Goal: Transaction & Acquisition: Purchase product/service

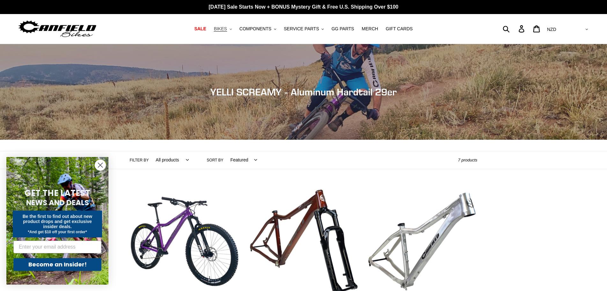
click at [226, 29] on span "BIKES" at bounding box center [220, 28] width 13 height 5
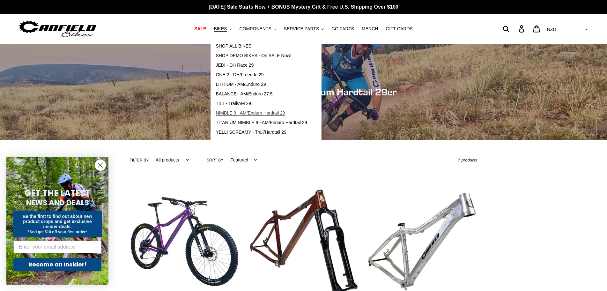
click at [248, 113] on span "NIMBLE 9 - AM/Enduro Hardtail 29" at bounding box center [250, 112] width 69 height 5
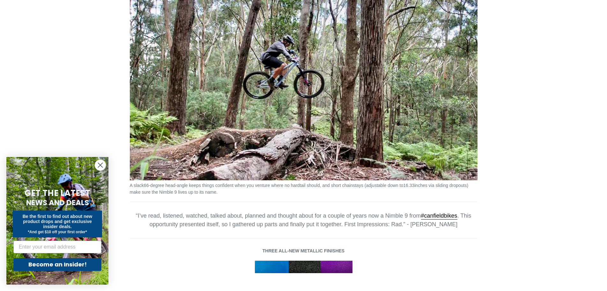
scroll to position [686, 0]
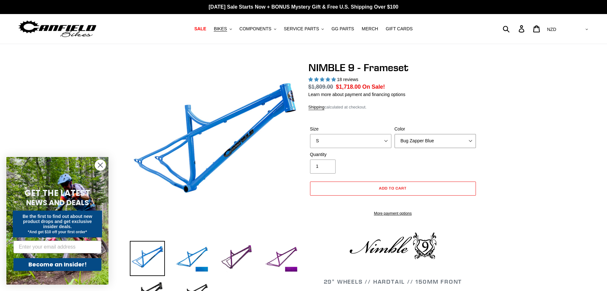
click at [452, 143] on select "Bug Zapper Blue Purple Haze -Sold Out Galaxy Black" at bounding box center [435, 141] width 81 height 14
select select "Purple Haze -Sold Out"
click at [395, 134] on select "Bug Zapper Blue Purple Haze -Sold Out Galaxy Black" at bounding box center [435, 141] width 81 height 14
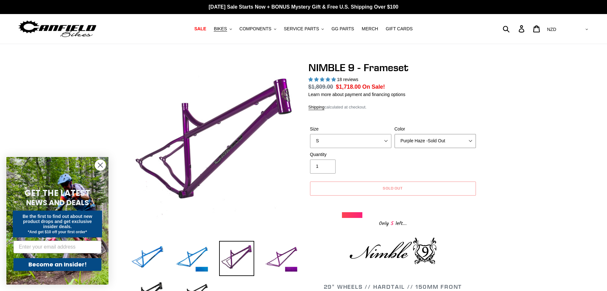
click at [462, 140] on select "Bug Zapper Blue Purple Haze -Sold Out Galaxy Black" at bounding box center [435, 141] width 81 height 14
click at [382, 139] on select "S M L XL" at bounding box center [350, 141] width 81 height 14
select select "M"
click at [310, 134] on select "S M L XL" at bounding box center [350, 141] width 81 height 14
